Goal: Information Seeking & Learning: Learn about a topic

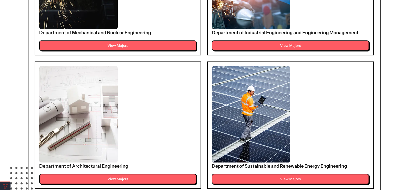
scroll to position [481, 0]
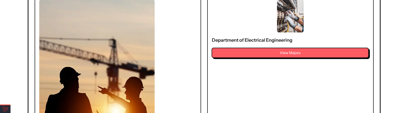
scroll to position [256, 0]
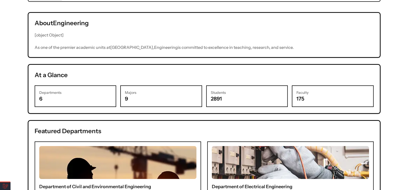
scroll to position [180, 0]
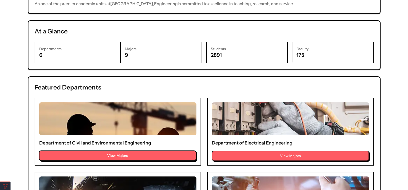
click at [162, 112] on button "View Majors" at bounding box center [117, 155] width 157 height 10
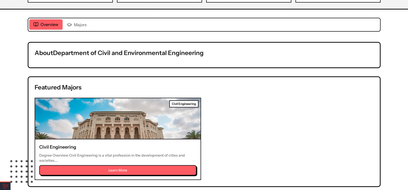
scroll to position [154, 0]
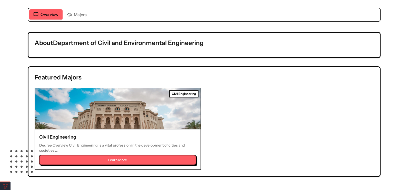
click at [144, 112] on button "Learn More" at bounding box center [117, 159] width 157 height 10
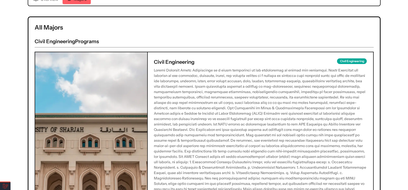
scroll to position [169, 0]
